Goal: Transaction & Acquisition: Purchase product/service

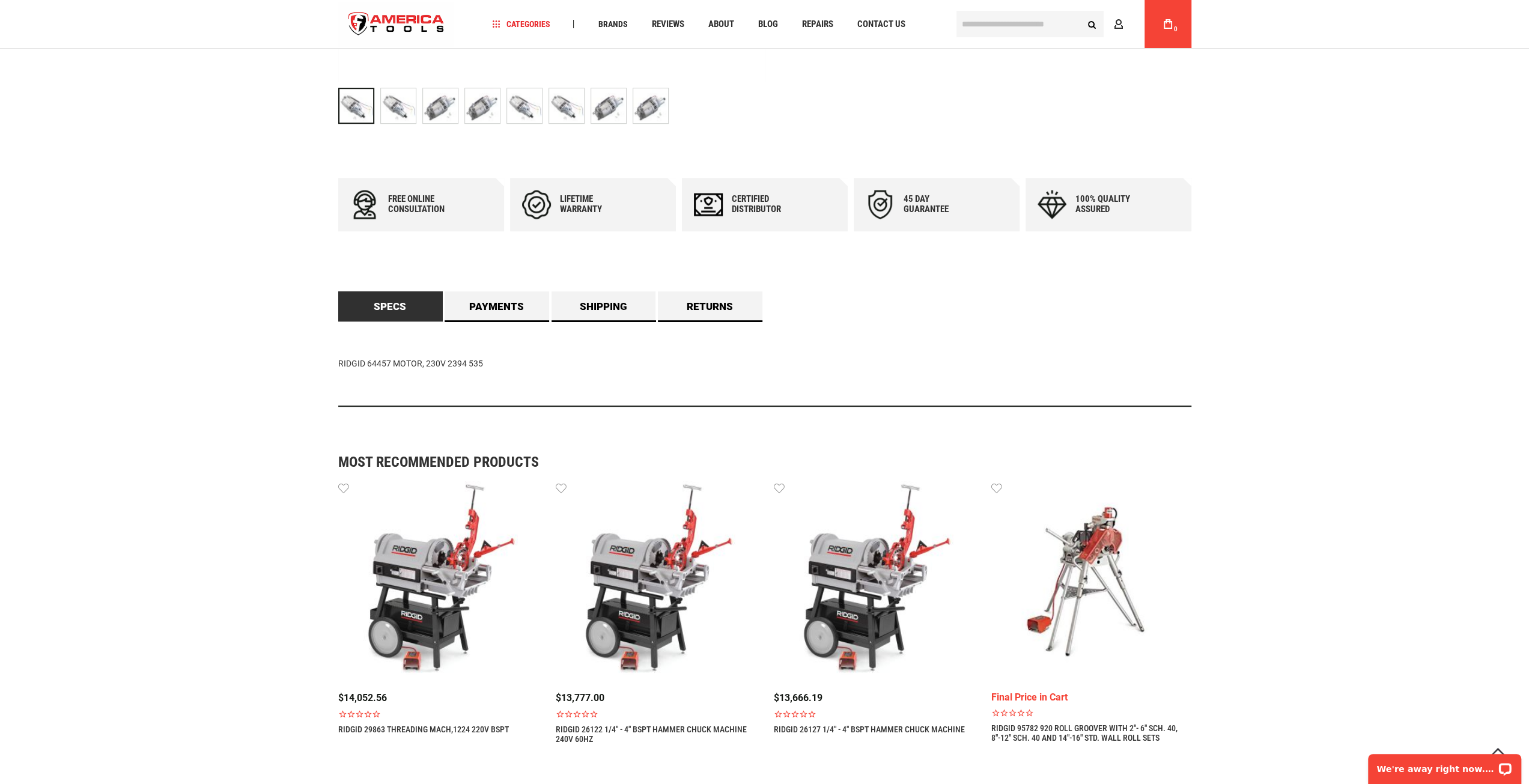
scroll to position [311, 0]
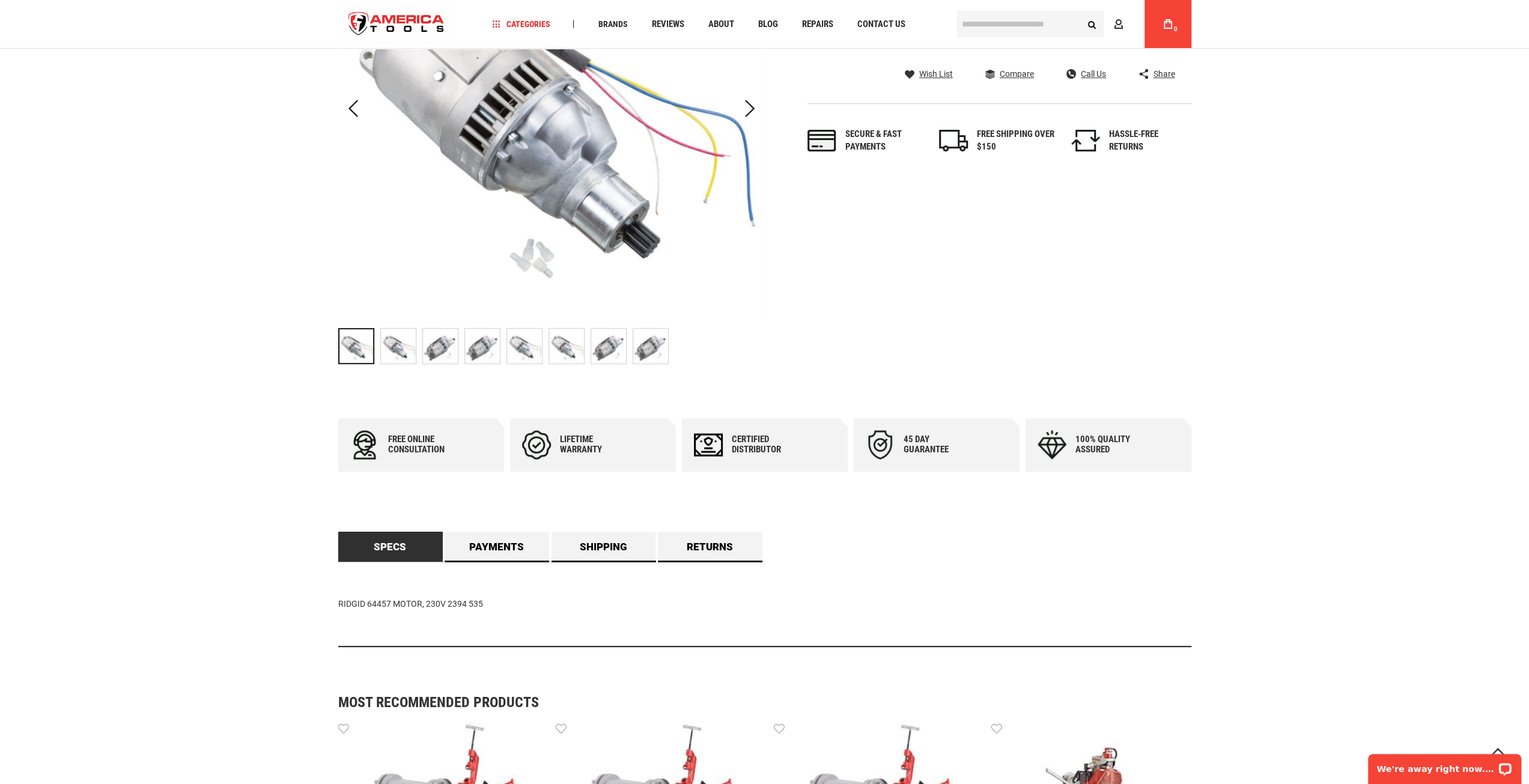
click at [399, 346] on img "RIDGID 64457 MOTOR, 230V 2394 535" at bounding box center [398, 346] width 35 height 35
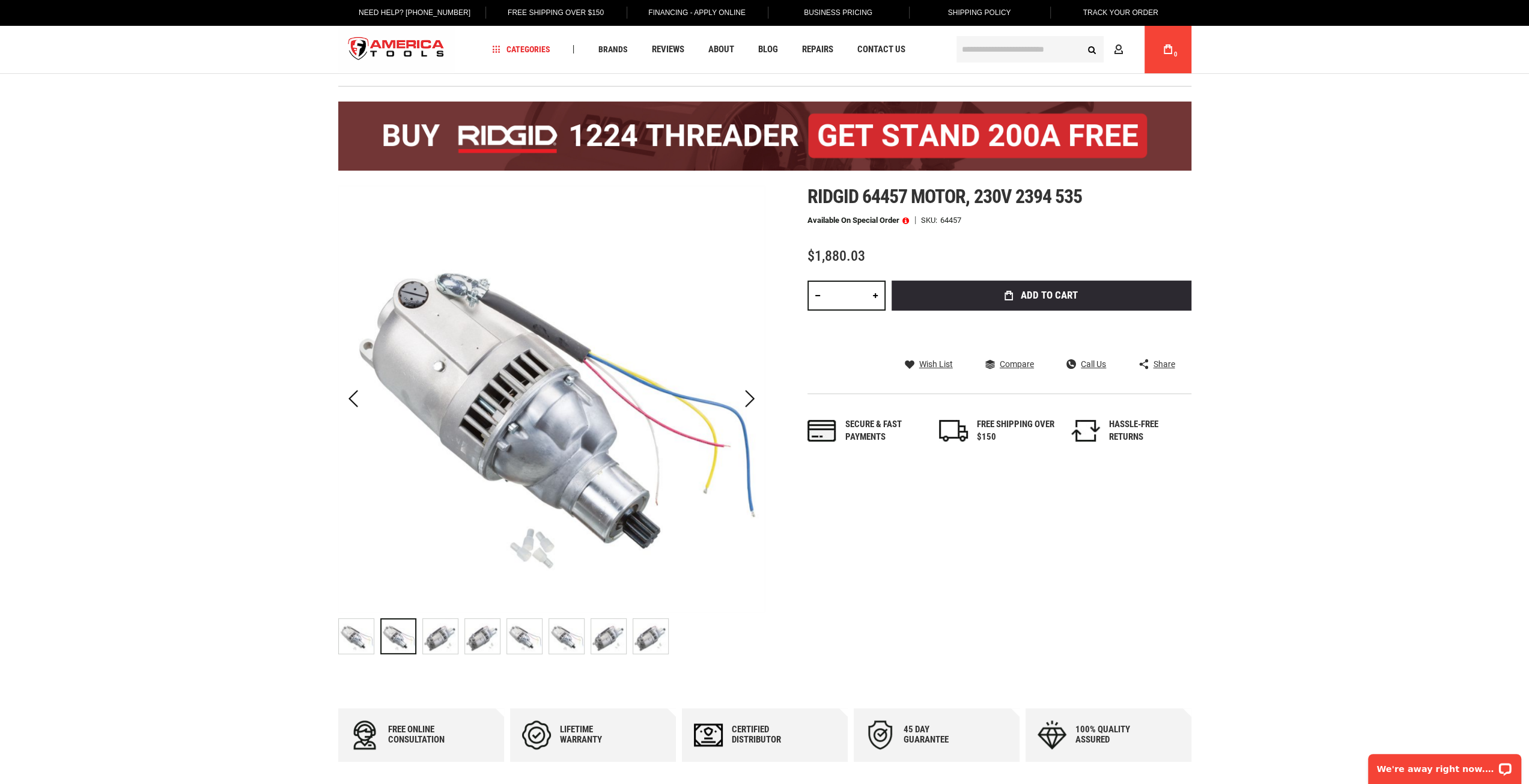
scroll to position [11, 0]
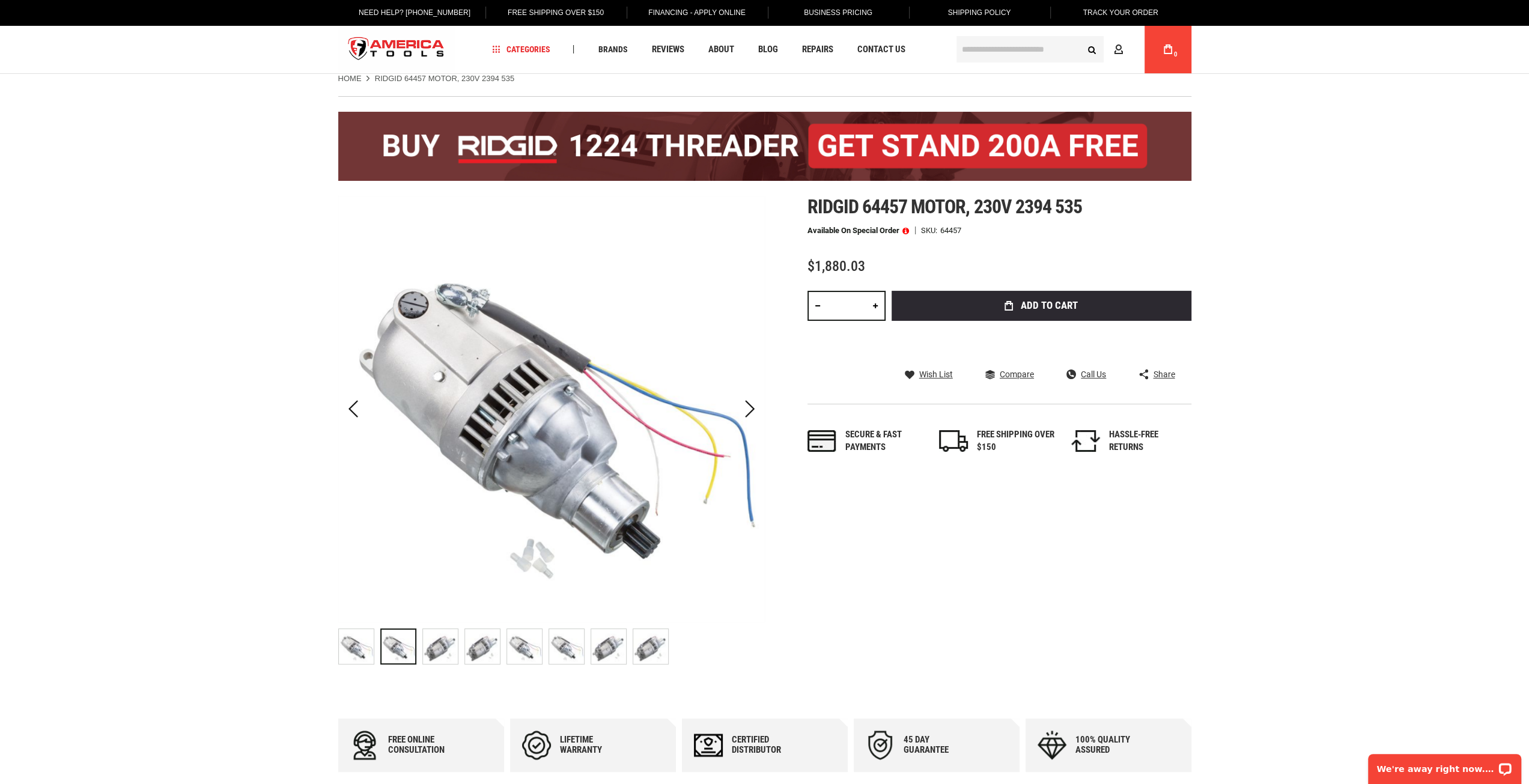
click at [440, 654] on img "RIDGID 64457 MOTOR, 230V 2394 535" at bounding box center [440, 646] width 35 height 35
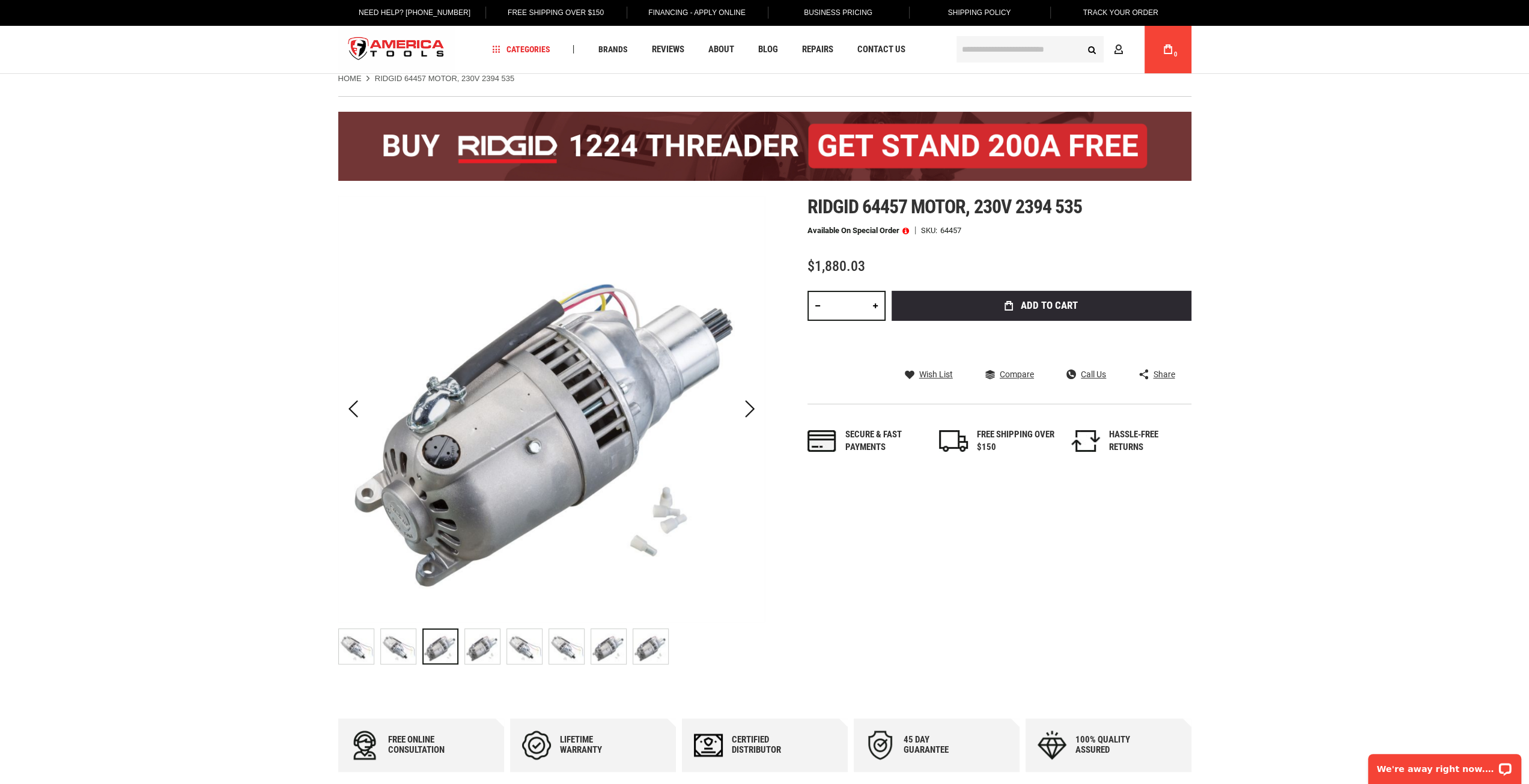
click at [469, 652] on img "RIDGID 64457 MOTOR, 230V 2394 535" at bounding box center [482, 646] width 35 height 35
click at [516, 652] on img "RIDGID 64457 MOTOR, 230V 2394 535" at bounding box center [524, 646] width 35 height 35
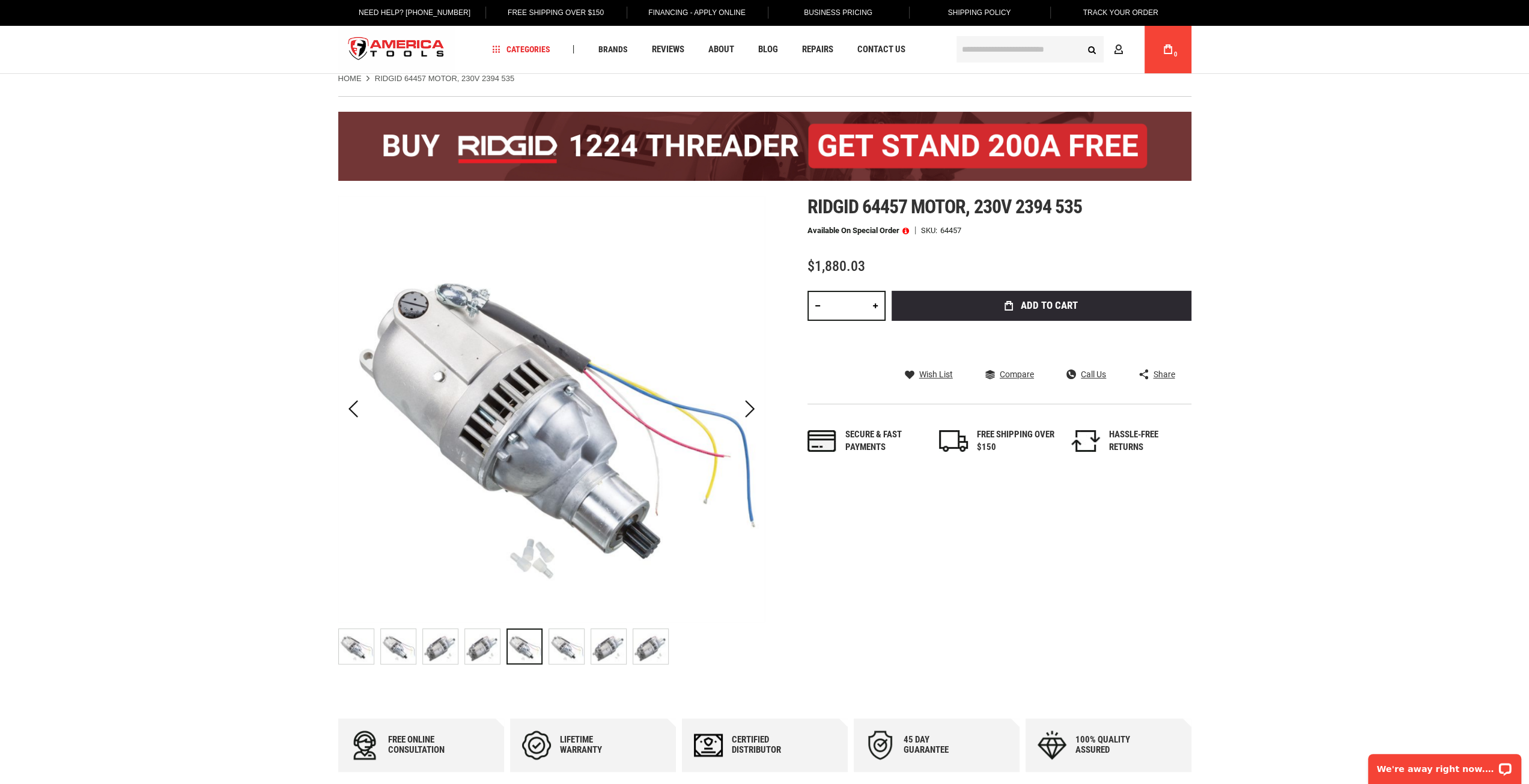
click at [556, 649] on img "RIDGID 64457 MOTOR, 230V 2394 535" at bounding box center [567, 646] width 35 height 35
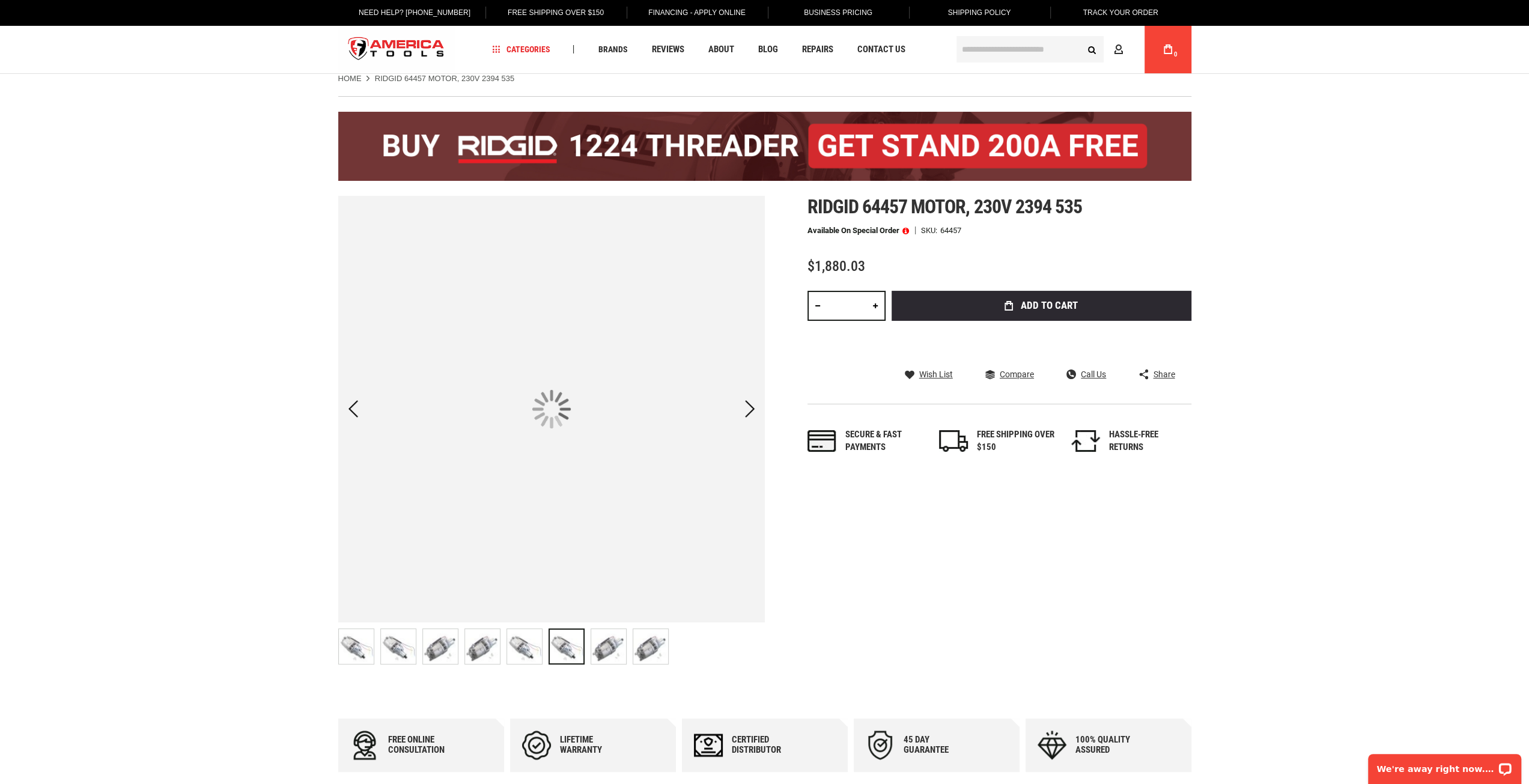
click at [602, 648] on img "RIDGID 64457 MOTOR, 230V 2394 535" at bounding box center [609, 646] width 35 height 35
click at [644, 654] on img "RIDGID 64457 MOTOR, 230V 2394 535" at bounding box center [651, 646] width 35 height 35
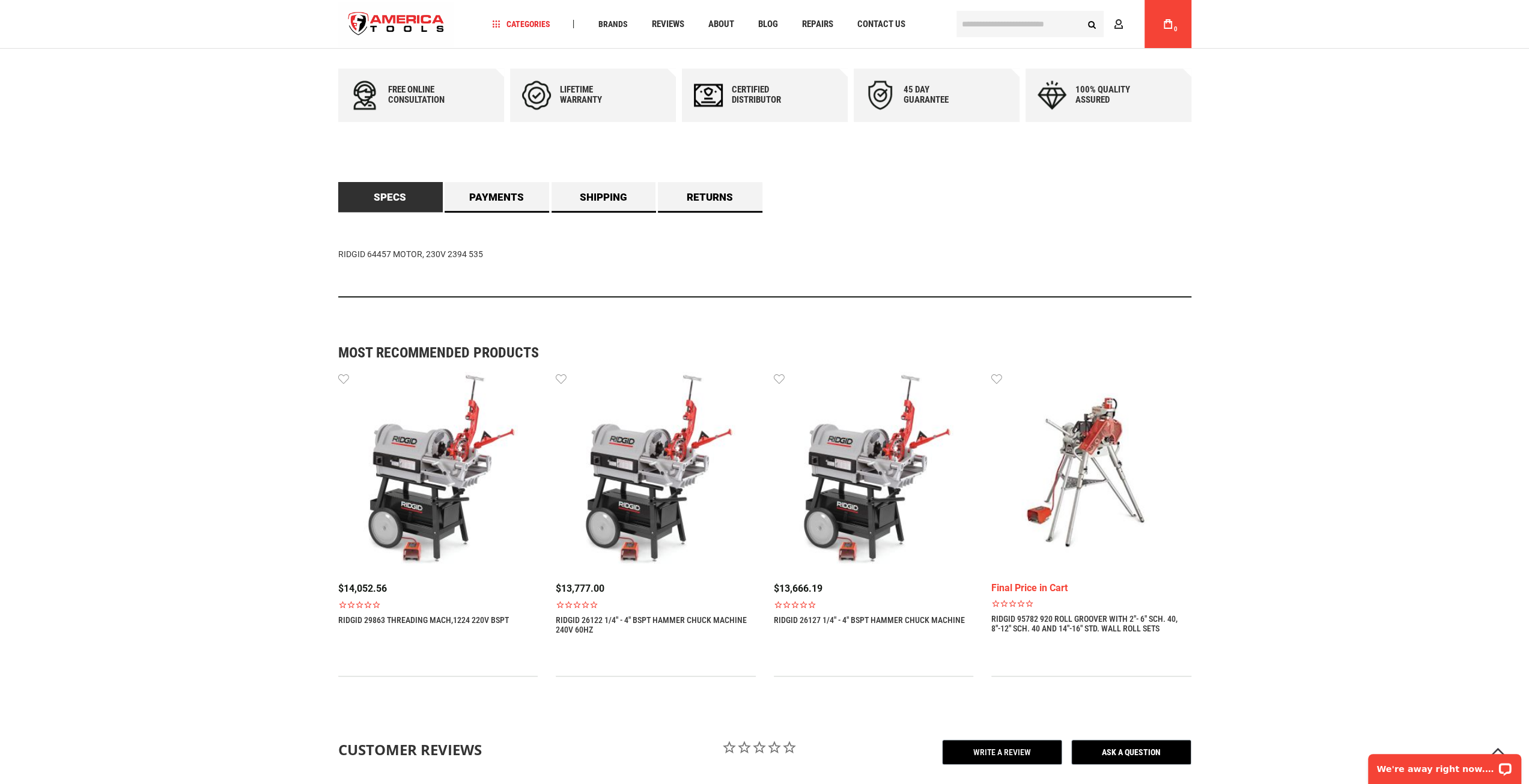
scroll to position [961, 0]
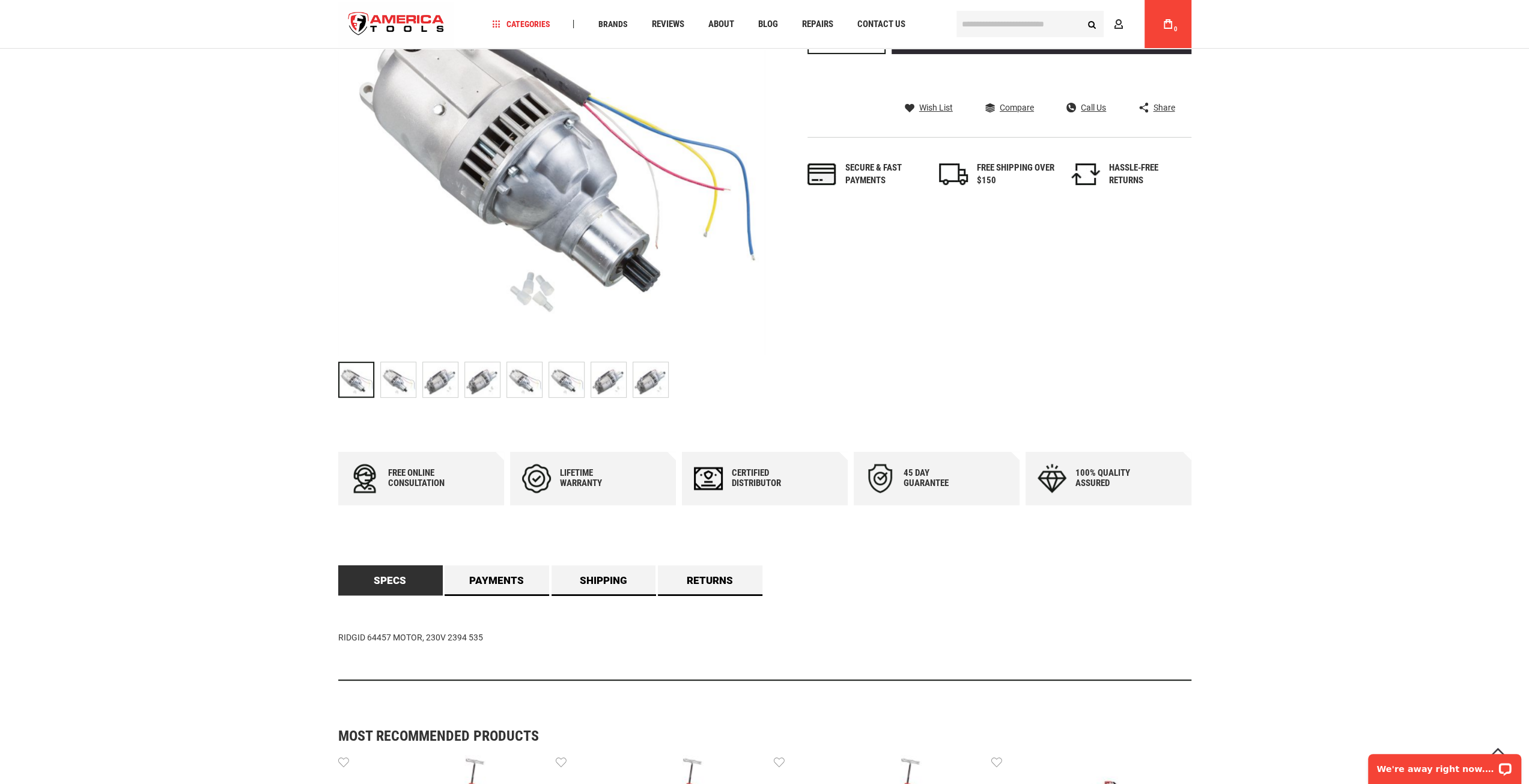
scroll to position [276, 0]
click at [487, 579] on link "Payments" at bounding box center [497, 582] width 105 height 30
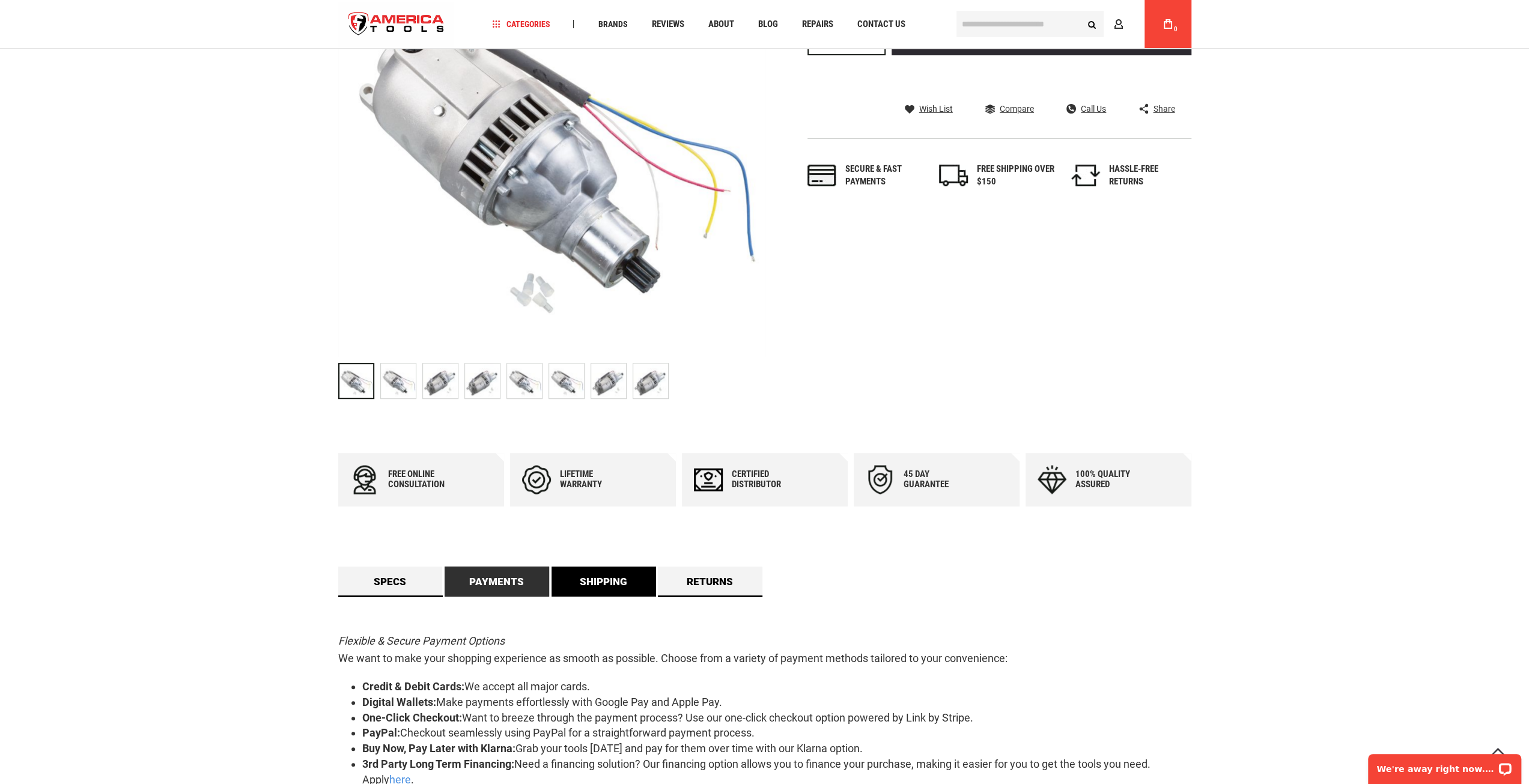
click at [594, 577] on link "Shipping" at bounding box center [604, 582] width 105 height 30
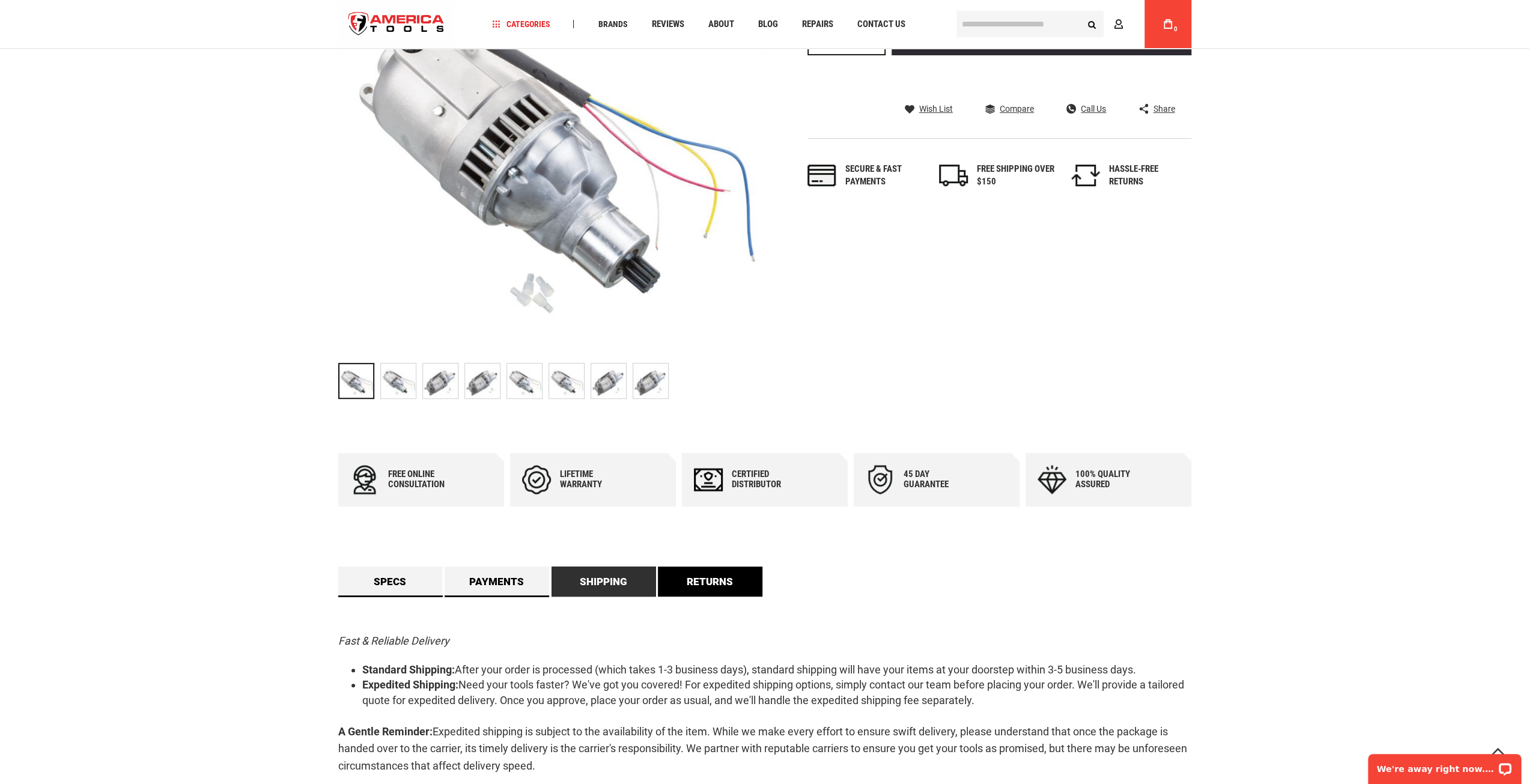
click at [684, 580] on link "Returns" at bounding box center [710, 582] width 105 height 30
